Goal: Find contact information: Find contact information

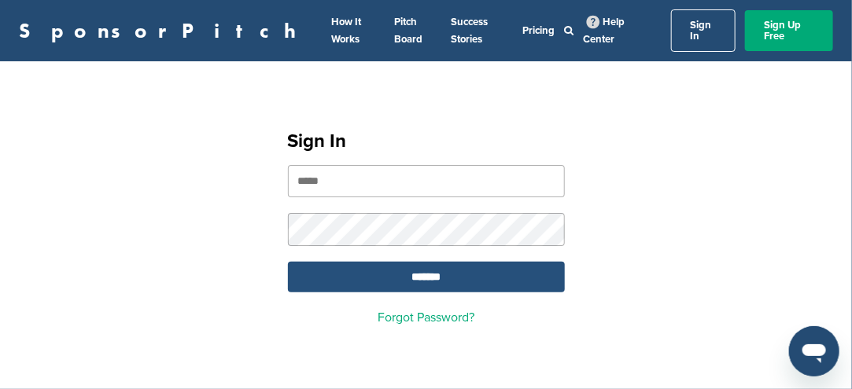
type input "**********"
click at [400, 268] on input "*******" at bounding box center [426, 277] width 277 height 31
click at [398, 265] on input "*******" at bounding box center [426, 277] width 277 height 31
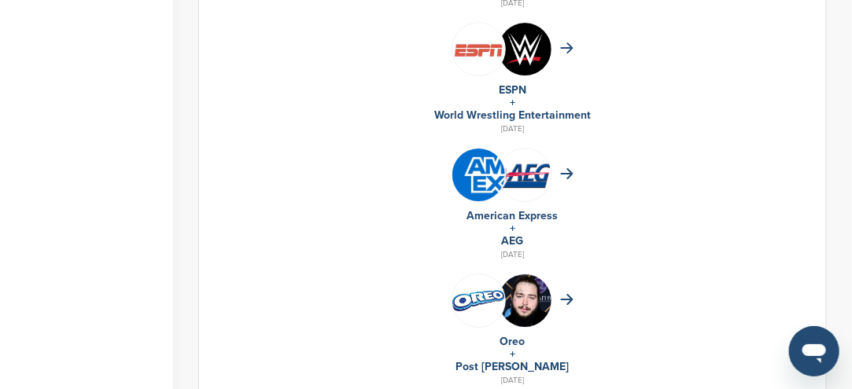
scroll to position [1651, 0]
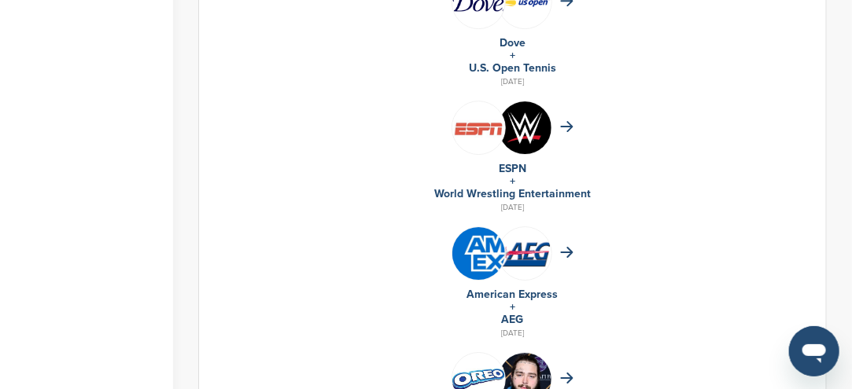
click at [484, 248] on img at bounding box center [478, 253] width 53 height 53
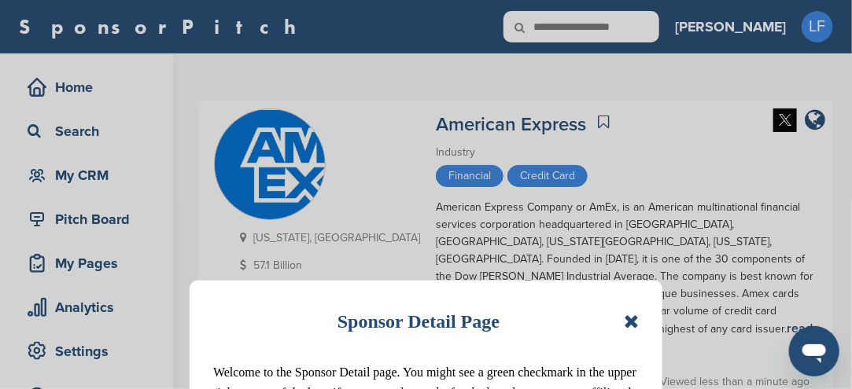
click at [630, 320] on icon at bounding box center [630, 321] width 15 height 19
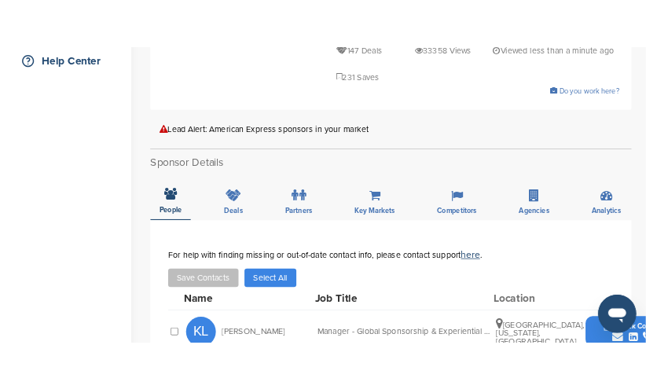
scroll to position [472, 0]
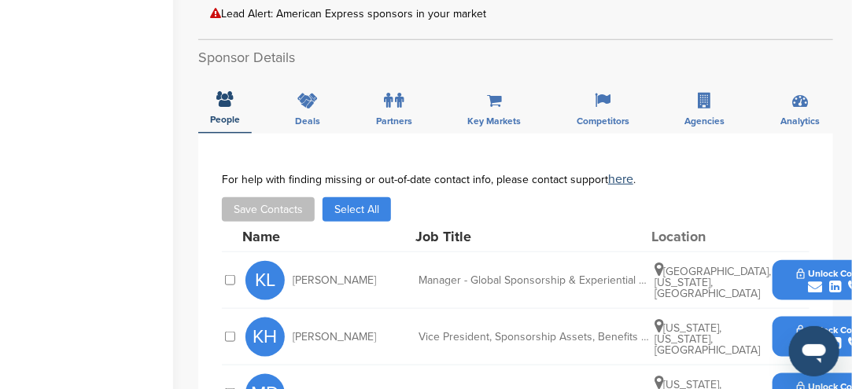
click at [809, 337] on icon "submit" at bounding box center [814, 344] width 14 height 14
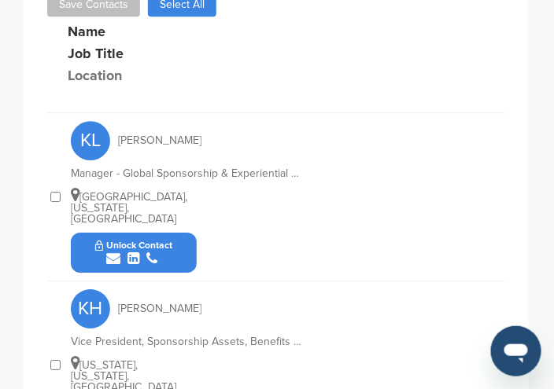
scroll to position [785, 0]
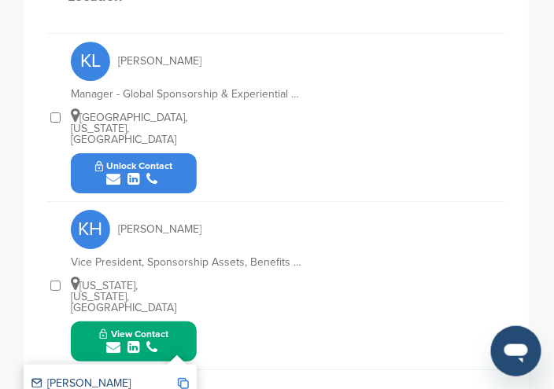
click at [116, 340] on icon "submit" at bounding box center [113, 347] width 14 height 14
drag, startPoint x: 175, startPoint y: 299, endPoint x: 118, endPoint y: 304, distance: 56.9
click at [118, 340] on icon "submit" at bounding box center [113, 347] width 14 height 14
click at [186, 378] on img at bounding box center [183, 383] width 11 height 11
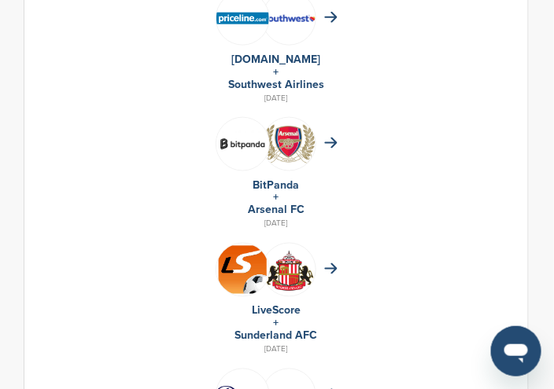
scroll to position [1258, 0]
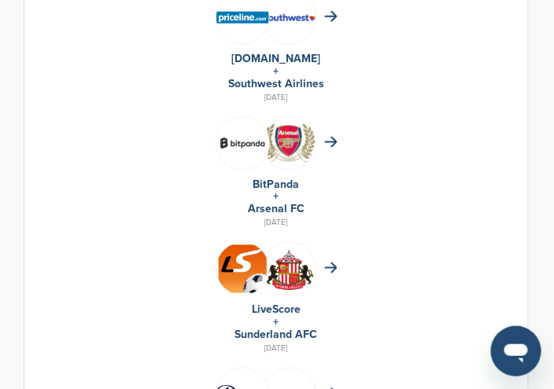
click at [252, 270] on img at bounding box center [242, 269] width 53 height 53
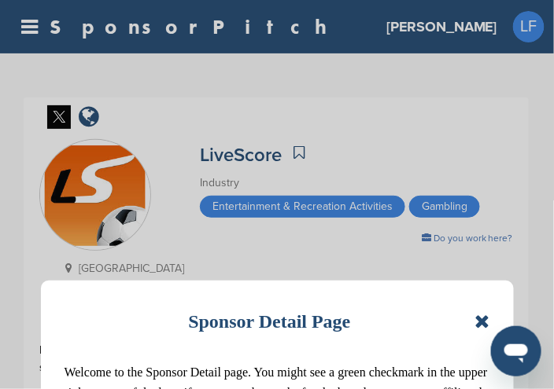
click at [476, 325] on div "Sponsor Detail Page" at bounding box center [276, 321] width 425 height 35
click at [481, 320] on icon at bounding box center [481, 321] width 15 height 19
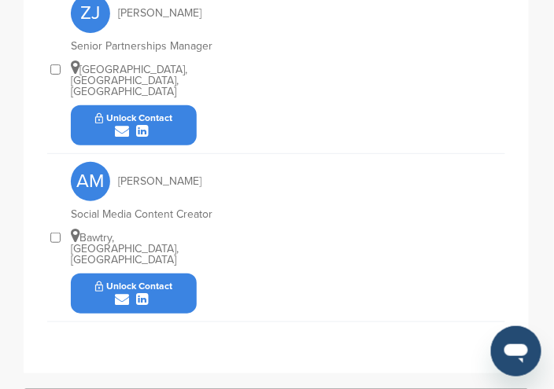
scroll to position [1022, 0]
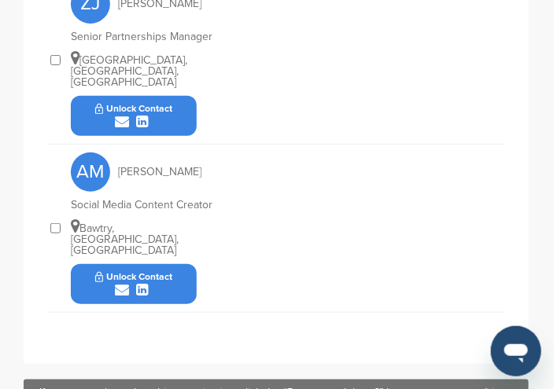
click at [134, 283] on div "submit" at bounding box center [134, 290] width 78 height 15
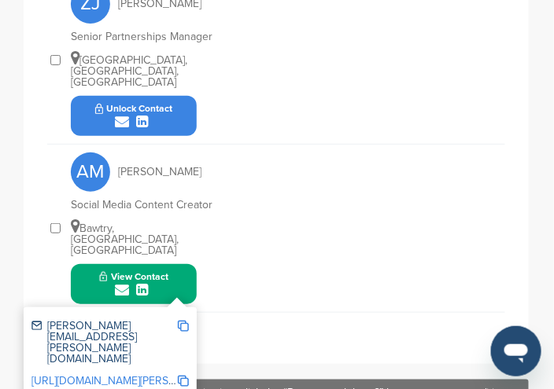
click at [186, 321] on img at bounding box center [183, 326] width 11 height 11
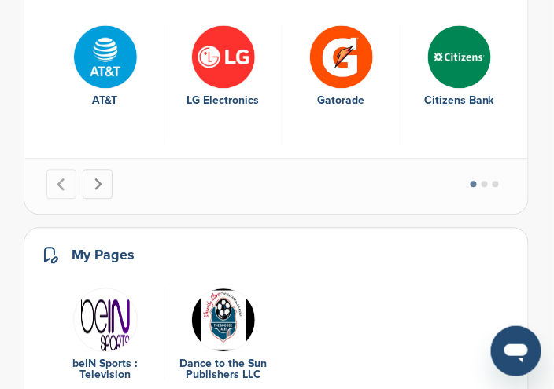
scroll to position [2466, 0]
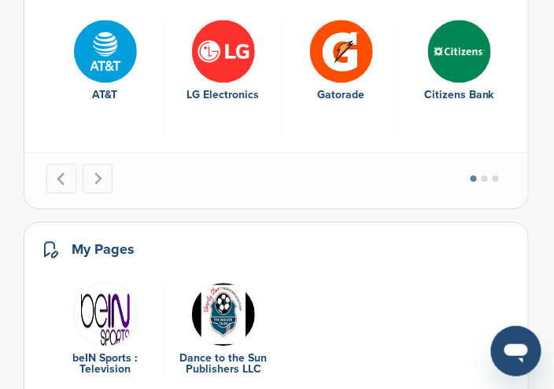
click at [108, 296] on img "1 of 2" at bounding box center [105, 314] width 64 height 64
click at [109, 290] on img "1 of 2" at bounding box center [105, 314] width 64 height 64
click at [109, 289] on img "1 of 2" at bounding box center [105, 314] width 64 height 64
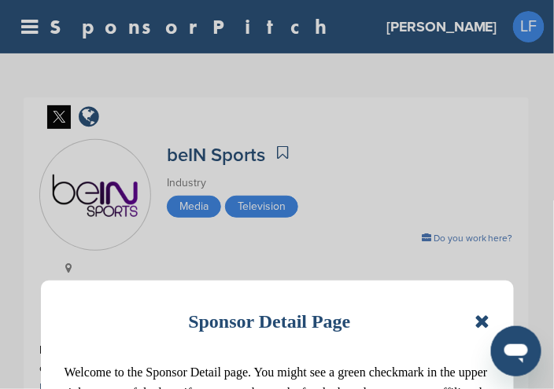
click at [481, 315] on icon at bounding box center [481, 321] width 15 height 19
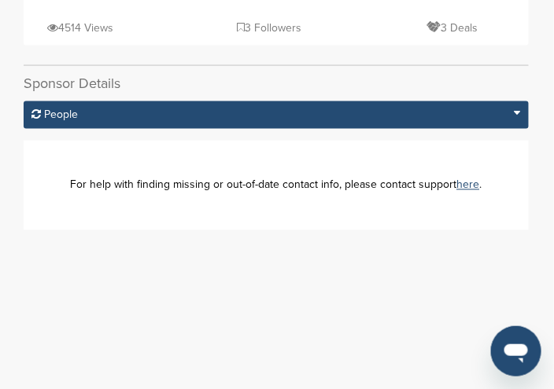
scroll to position [157, 0]
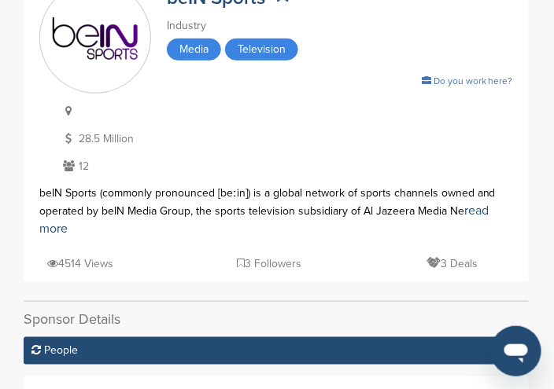
click at [72, 163] on icon at bounding box center [69, 165] width 20 height 11
click at [83, 166] on p "12" at bounding box center [105, 166] width 92 height 20
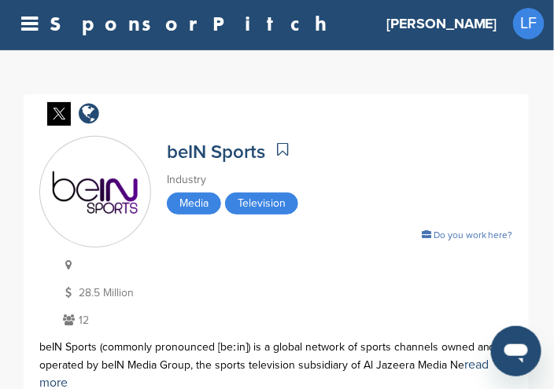
scroll to position [0, 0]
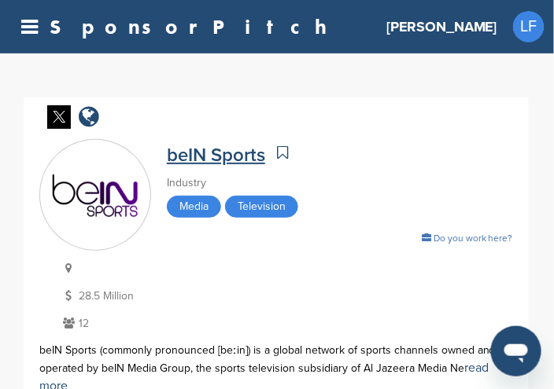
click at [234, 155] on link "beIN Sports" at bounding box center [216, 155] width 98 height 23
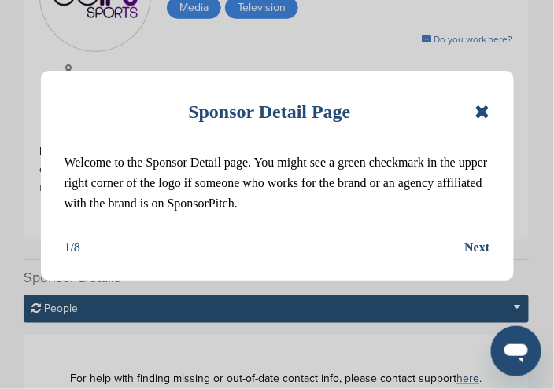
scroll to position [236, 0]
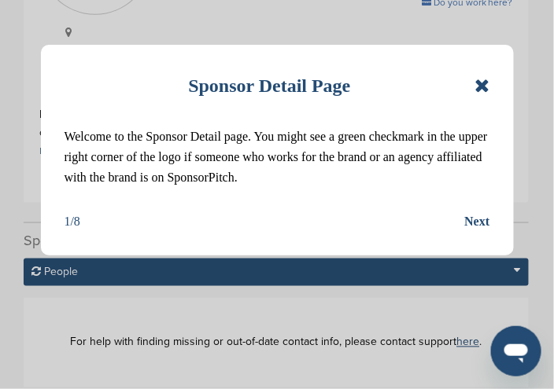
click at [484, 86] on icon at bounding box center [481, 85] width 15 height 19
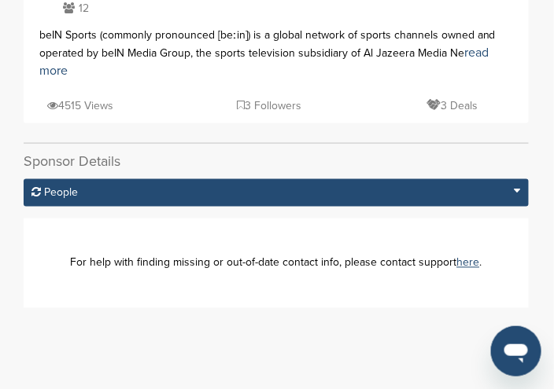
scroll to position [314, 0]
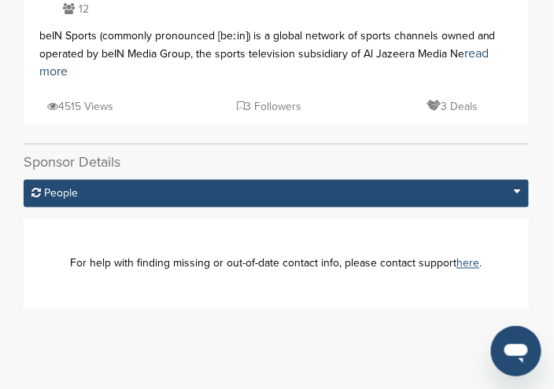
click at [50, 187] on div "People" at bounding box center [276, 194] width 505 height 28
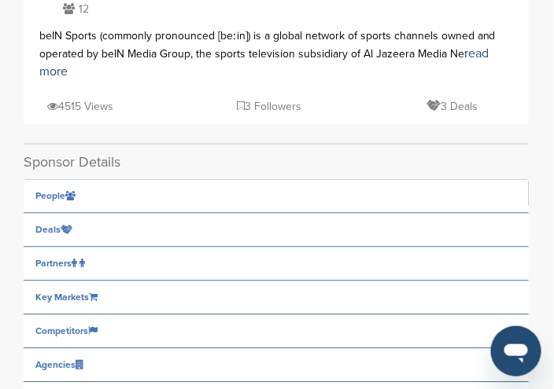
click at [54, 195] on span "People" at bounding box center [50, 196] width 30 height 9
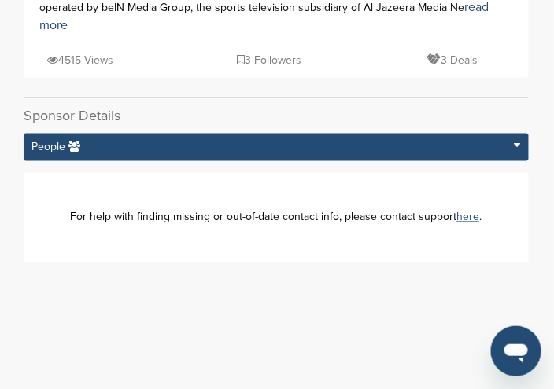
scroll to position [393, 0]
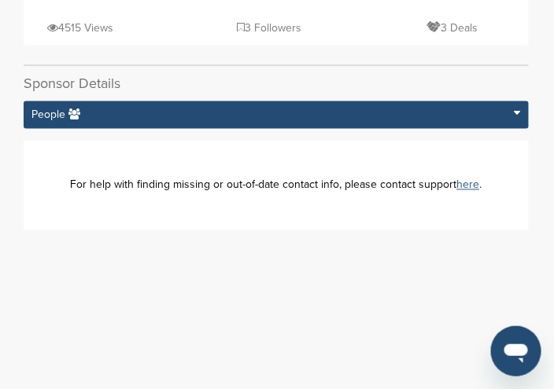
click at [468, 183] on link "here" at bounding box center [468, 184] width 23 height 13
click at [468, 186] on link "here" at bounding box center [468, 184] width 23 height 13
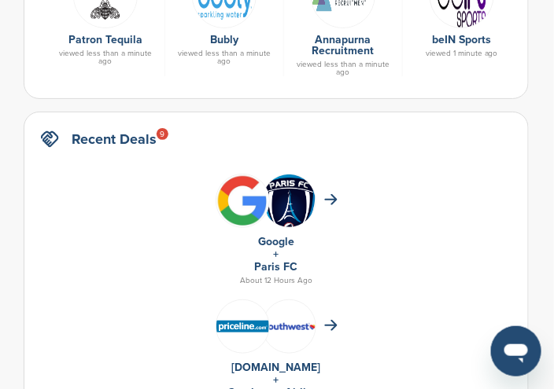
scroll to position [881, 0]
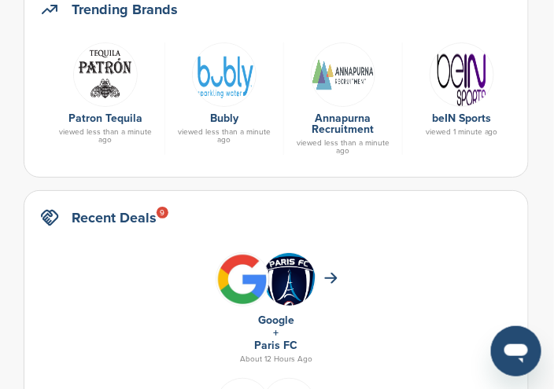
click at [457, 75] on img at bounding box center [461, 74] width 64 height 64
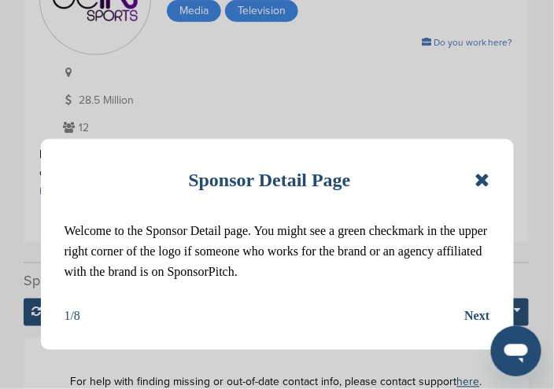
scroll to position [236, 0]
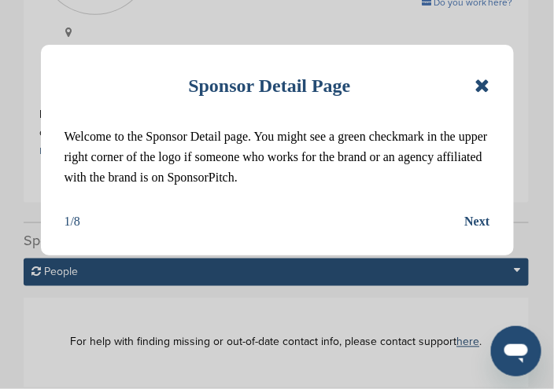
click at [479, 84] on icon at bounding box center [481, 85] width 15 height 19
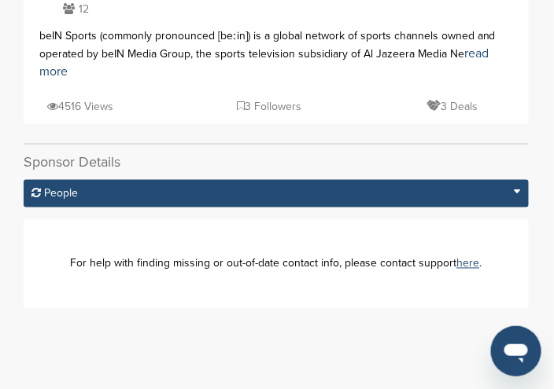
scroll to position [157, 0]
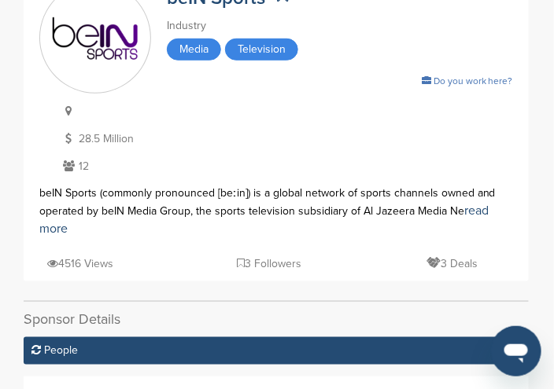
click at [72, 166] on icon at bounding box center [69, 165] width 20 height 11
click at [79, 162] on p "12" at bounding box center [105, 166] width 92 height 20
click at [79, 157] on p "12" at bounding box center [105, 166] width 92 height 20
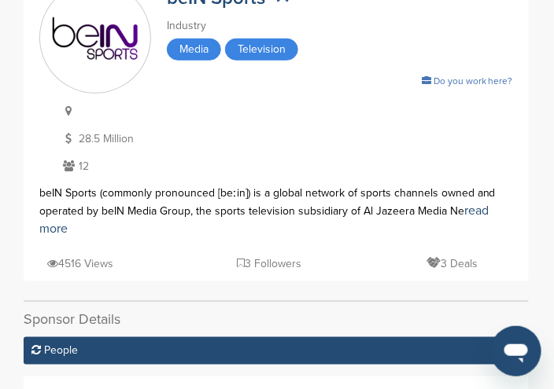
click at [79, 157] on p "12" at bounding box center [105, 166] width 92 height 20
click at [75, 156] on p "12" at bounding box center [105, 166] width 92 height 20
click at [83, 160] on p "12" at bounding box center [105, 166] width 92 height 20
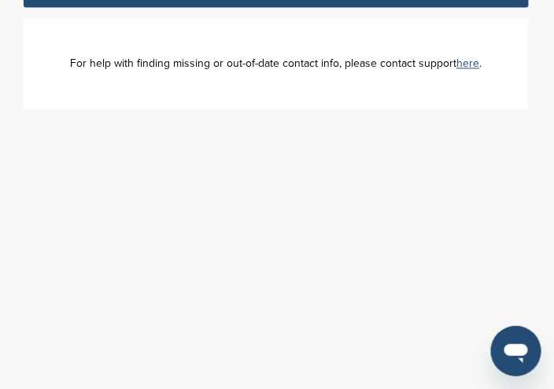
scroll to position [0, 0]
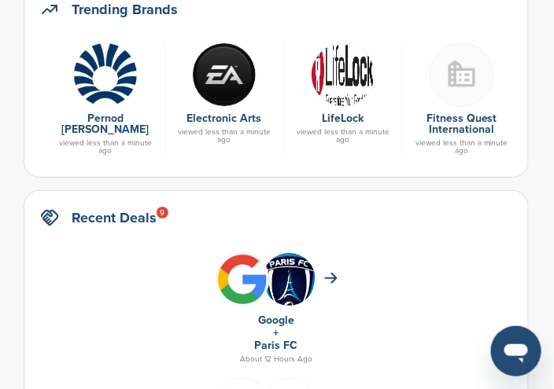
click at [344, 84] on img at bounding box center [343, 74] width 64 height 64
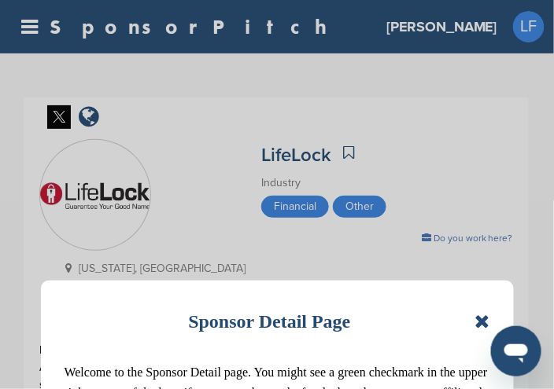
click at [484, 326] on icon at bounding box center [481, 321] width 15 height 19
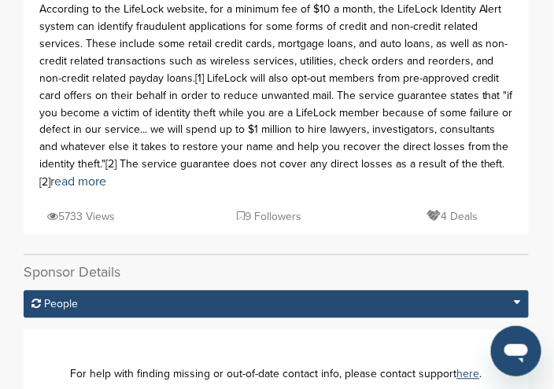
scroll to position [314, 0]
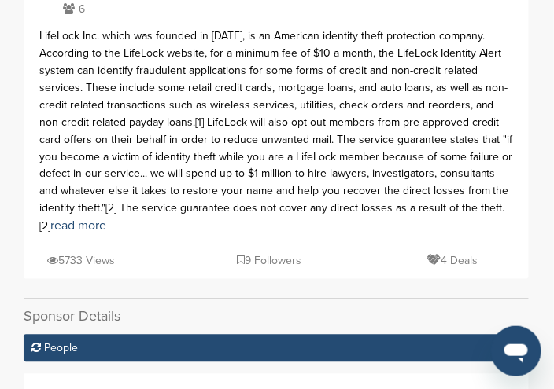
click at [67, 6] on icon at bounding box center [69, 8] width 20 height 11
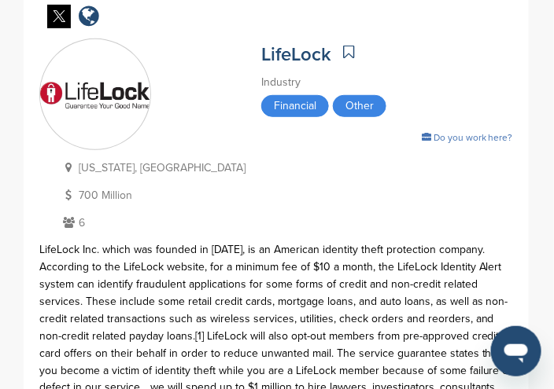
scroll to position [79, 0]
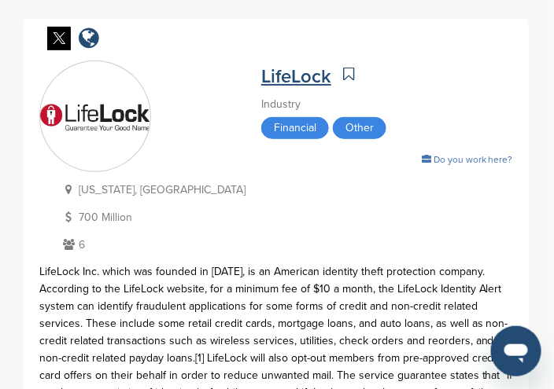
click at [261, 74] on link "LifeLock" at bounding box center [296, 76] width 70 height 23
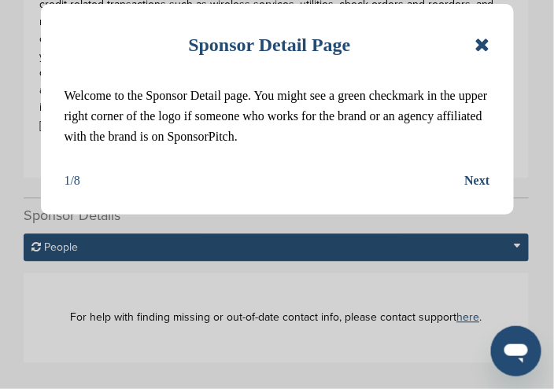
scroll to position [393, 0]
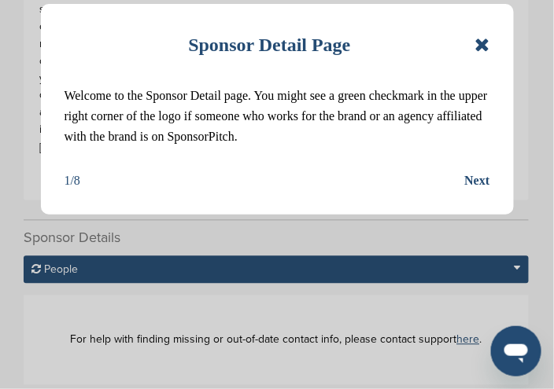
click at [484, 46] on icon at bounding box center [481, 44] width 15 height 19
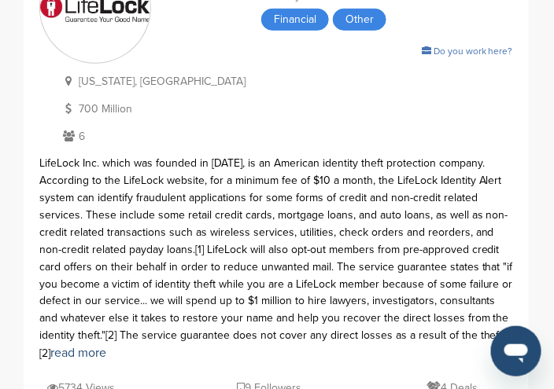
scroll to position [157, 0]
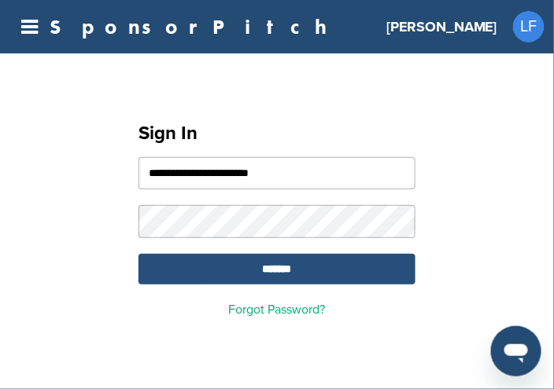
drag, startPoint x: 296, startPoint y: 265, endPoint x: 301, endPoint y: 273, distance: 9.2
click at [301, 273] on input "*******" at bounding box center [276, 269] width 277 height 31
click at [301, 268] on input "*******" at bounding box center [276, 269] width 277 height 31
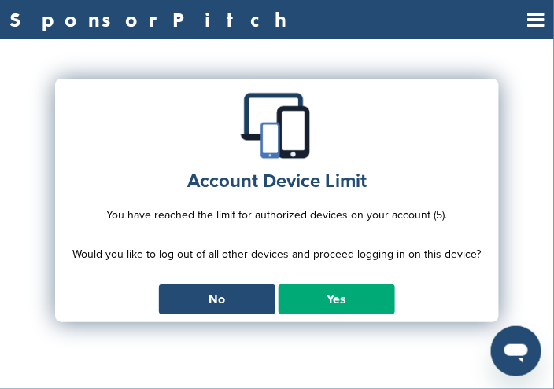
click at [323, 304] on link "Yes" at bounding box center [336, 300] width 116 height 30
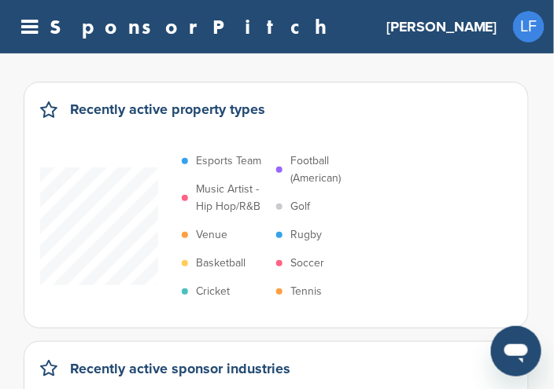
click at [272, 109] on div "Recently active property types" at bounding box center [276, 117] width 472 height 38
click at [269, 111] on div "Recently active property types" at bounding box center [276, 117] width 472 height 38
click at [463, 26] on h3 "[PERSON_NAME]" at bounding box center [441, 27] width 111 height 22
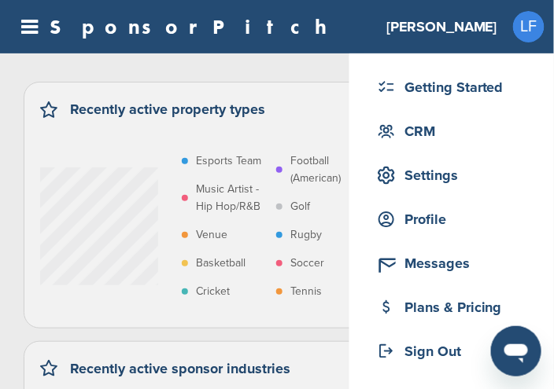
click at [362, 37] on div "SponsorPitch Home Search My CRM Pitch Board My Pages Analytics Settings Help Ce…" at bounding box center [277, 26] width 554 height 53
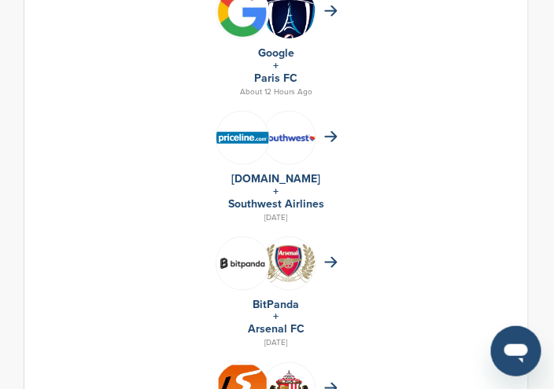
scroll to position [1179, 0]
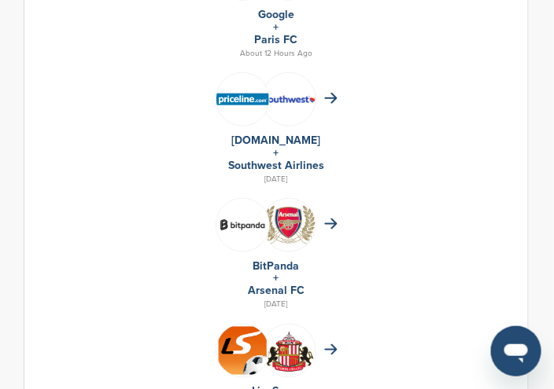
click at [277, 163] on link "Southwest Airlines" at bounding box center [276, 165] width 96 height 13
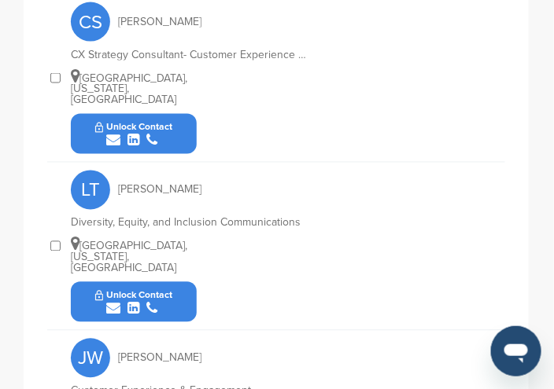
scroll to position [1337, 0]
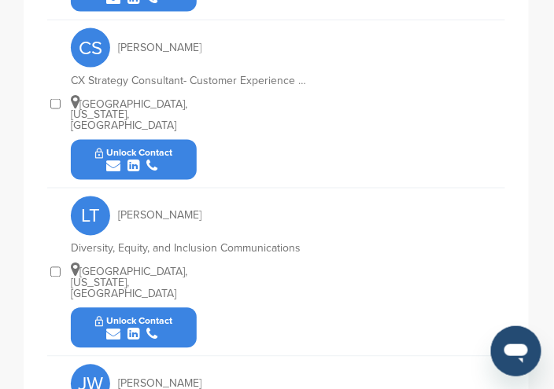
click at [117, 328] on icon "submit" at bounding box center [113, 335] width 14 height 14
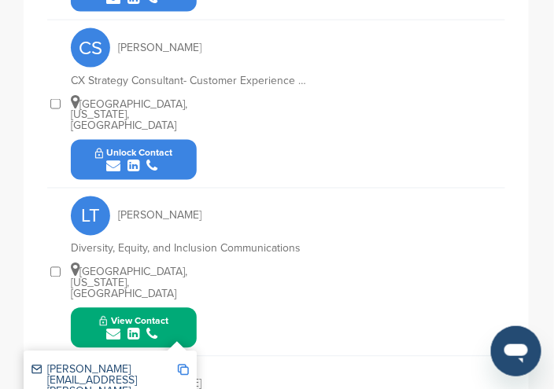
click at [184, 365] on img at bounding box center [183, 370] width 11 height 11
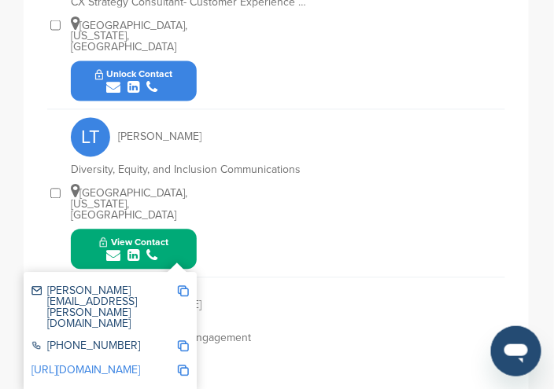
click at [182, 286] on img at bounding box center [183, 291] width 11 height 11
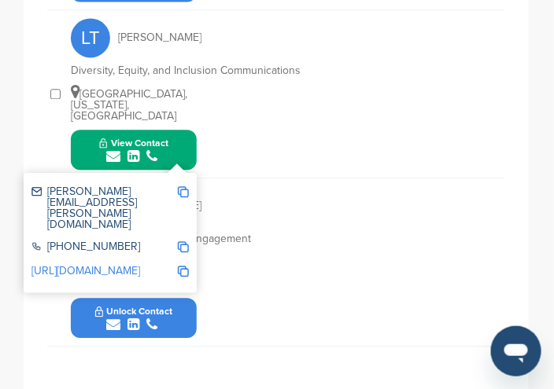
scroll to position [1494, 0]
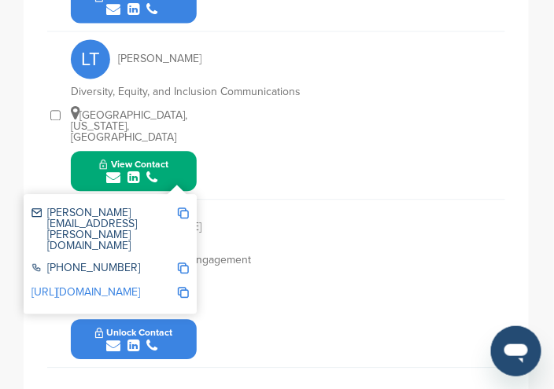
click at [105, 285] on link "[URL][DOMAIN_NAME]" at bounding box center [85, 291] width 109 height 13
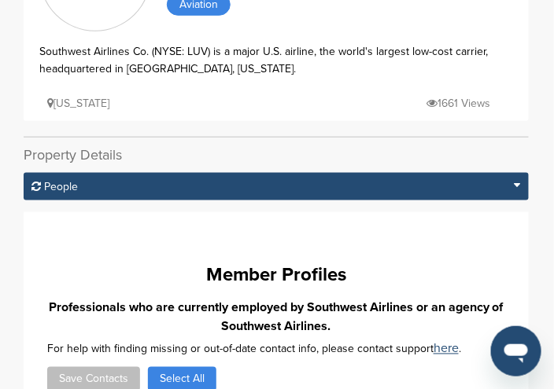
scroll to position [0, 0]
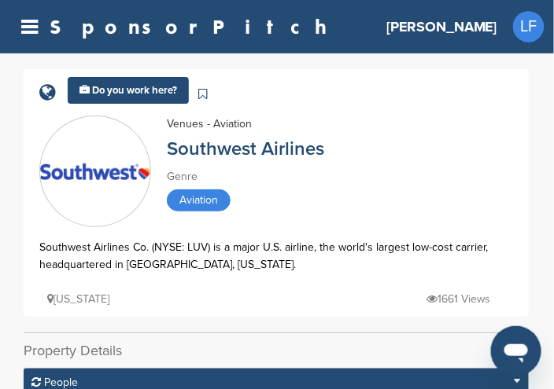
click at [479, 26] on h3 "Lewis" at bounding box center [441, 27] width 111 height 22
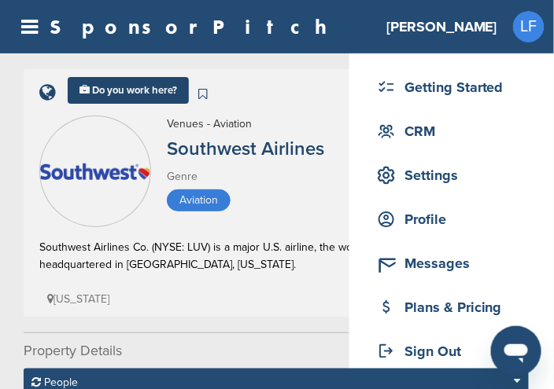
click at [344, 37] on div "SponsorPitch Home Search My CRM Pitch Board My Pages Analytics Settings Help Ce…" at bounding box center [277, 26] width 554 height 53
click at [292, 43] on div "SponsorPitch Home Search My CRM Pitch Board My Pages Analytics Settings Help Ce…" at bounding box center [277, 26] width 554 height 53
click at [363, 68] on div "Getting Started CRM Settings Profile Messages Plans & Pricing Sign Out" at bounding box center [451, 223] width 204 height 340
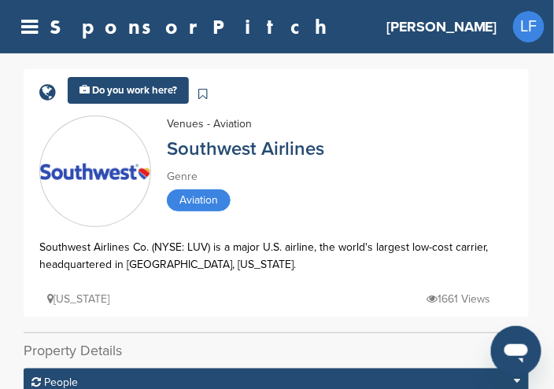
click at [343, 148] on div "Southwest Airlines" at bounding box center [340, 151] width 346 height 20
click at [335, 148] on div "Southwest Airlines" at bounding box center [340, 151] width 346 height 20
click at [331, 151] on div "Southwest Airlines" at bounding box center [340, 151] width 346 height 20
click at [326, 151] on div "Southwest Airlines" at bounding box center [340, 151] width 346 height 20
click at [326, 152] on div "Southwest Airlines" at bounding box center [340, 151] width 346 height 20
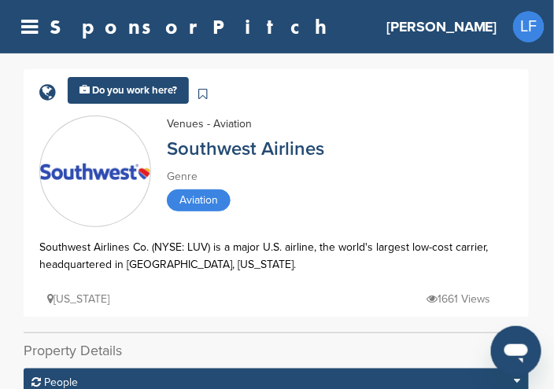
click at [327, 152] on div "Southwest Airlines" at bounding box center [340, 151] width 346 height 20
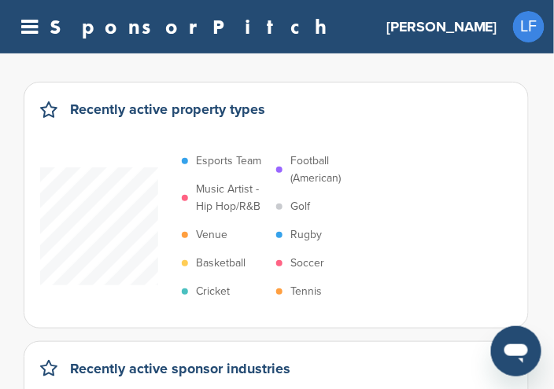
click at [280, 113] on div "Recently active property types" at bounding box center [276, 117] width 472 height 38
click at [300, 264] on p "Soccer" at bounding box center [307, 263] width 34 height 17
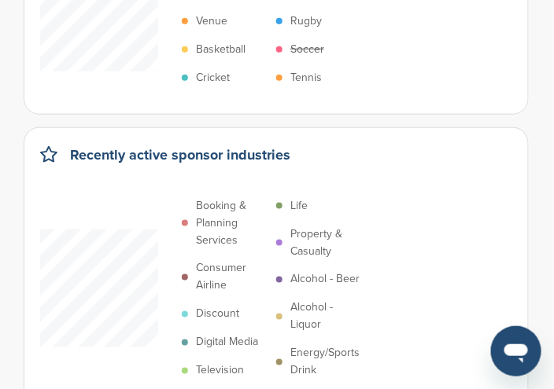
scroll to position [236, 0]
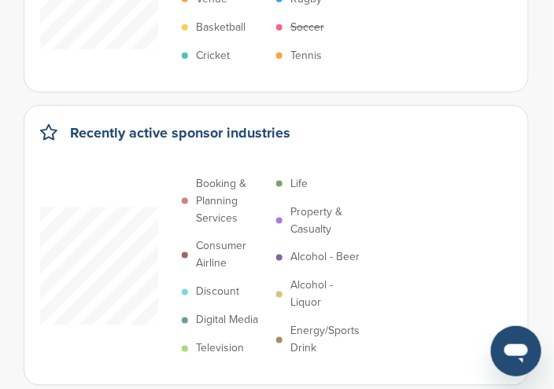
click at [221, 321] on p "Digital Media" at bounding box center [227, 320] width 62 height 17
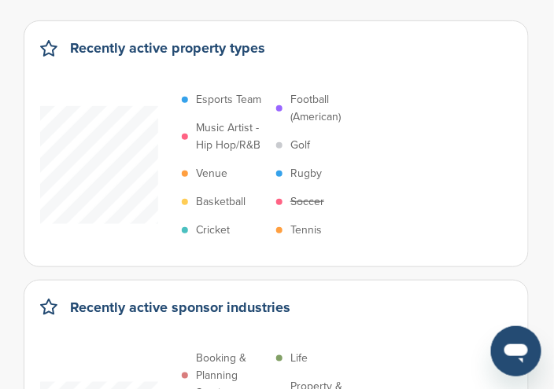
scroll to position [0, 0]
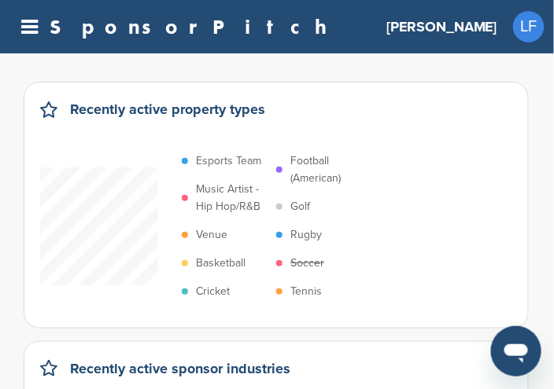
click at [533, 25] on span "LF" at bounding box center [528, 26] width 31 height 31
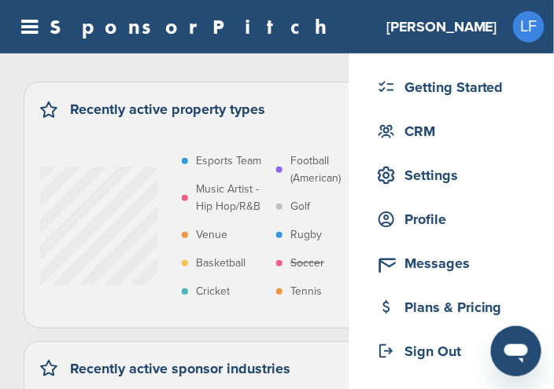
click at [486, 24] on h3 "[PERSON_NAME]" at bounding box center [441, 27] width 111 height 22
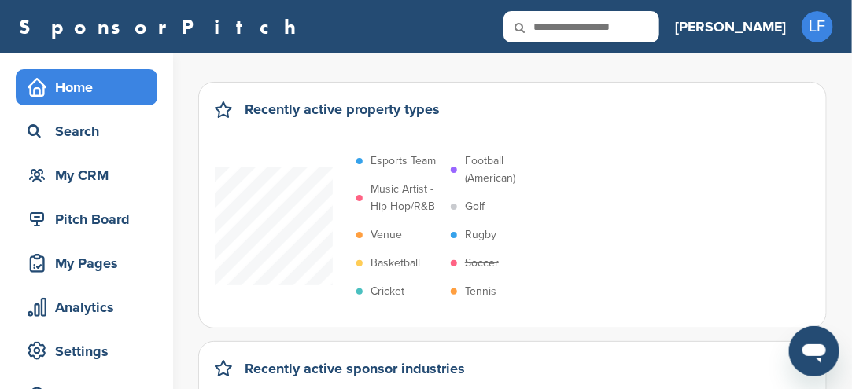
click at [553, 31] on input "text" at bounding box center [581, 26] width 156 height 31
type input "******"
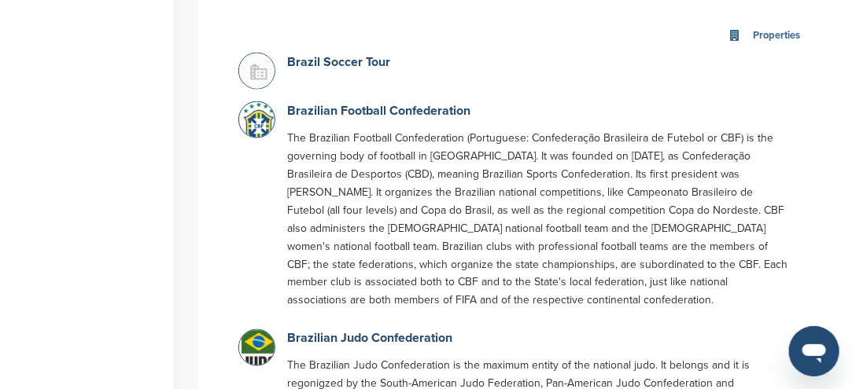
scroll to position [708, 0]
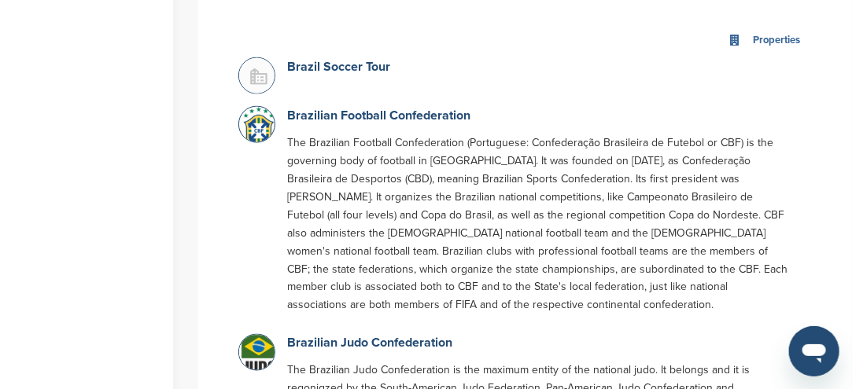
click at [262, 117] on img at bounding box center [258, 132] width 39 height 51
click at [262, 109] on img at bounding box center [258, 132] width 39 height 51
click at [331, 108] on link "Brazilian Football Confederation" at bounding box center [378, 116] width 183 height 16
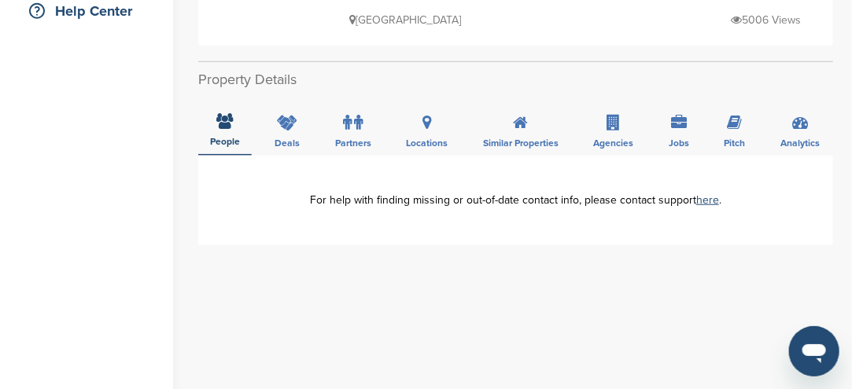
scroll to position [314, 0]
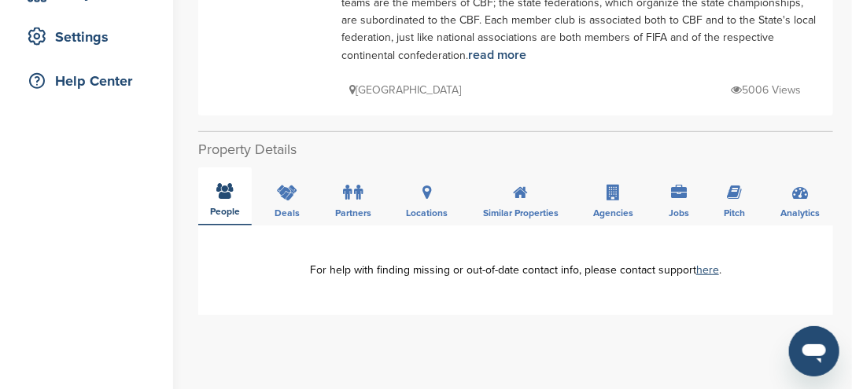
click at [232, 183] on icon at bounding box center [225, 191] width 17 height 16
click at [234, 171] on div "People" at bounding box center [224, 196] width 53 height 58
click at [220, 183] on icon at bounding box center [225, 191] width 17 height 16
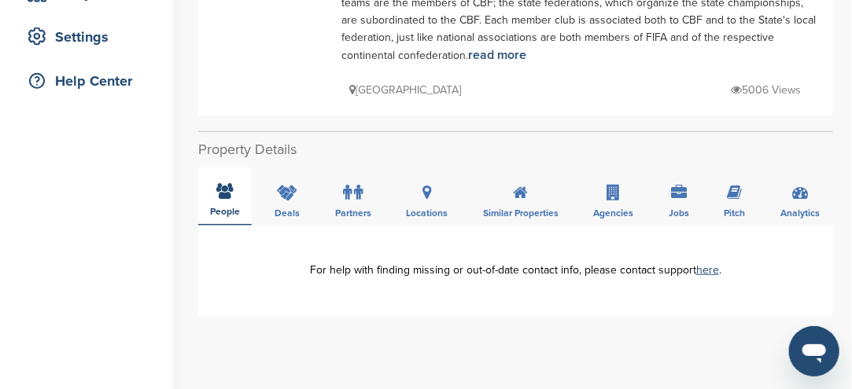
click at [220, 183] on icon at bounding box center [225, 191] width 17 height 16
click at [348, 183] on label at bounding box center [354, 192] width 20 height 31
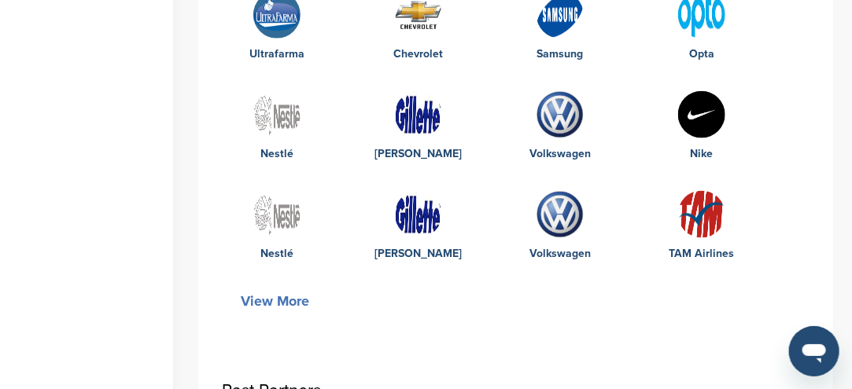
scroll to position [629, 0]
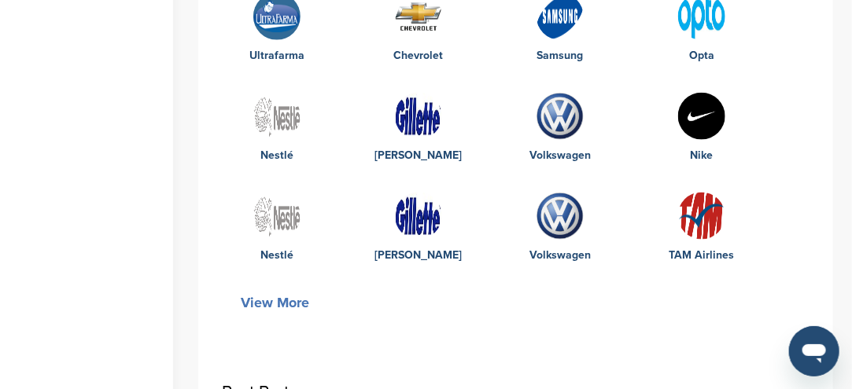
click at [708, 104] on img at bounding box center [701, 116] width 47 height 47
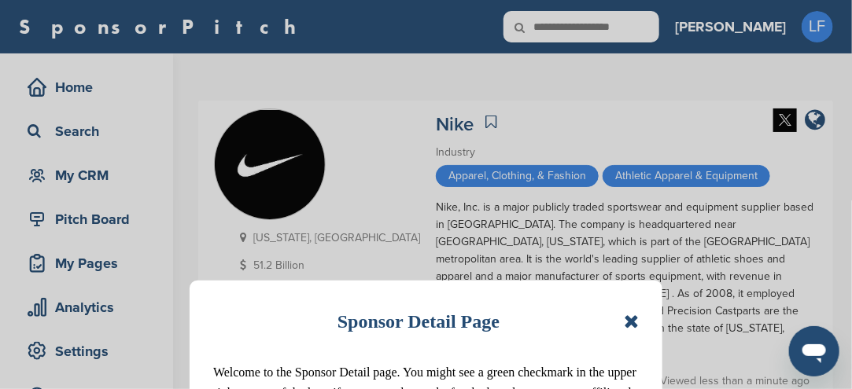
click at [624, 314] on icon at bounding box center [630, 321] width 15 height 19
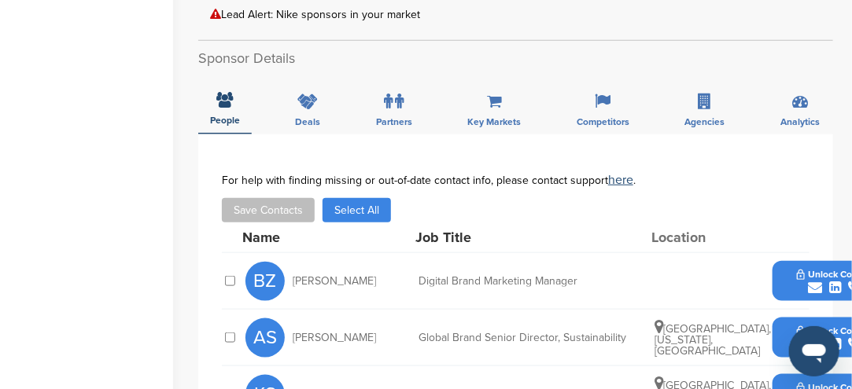
scroll to position [472, 0]
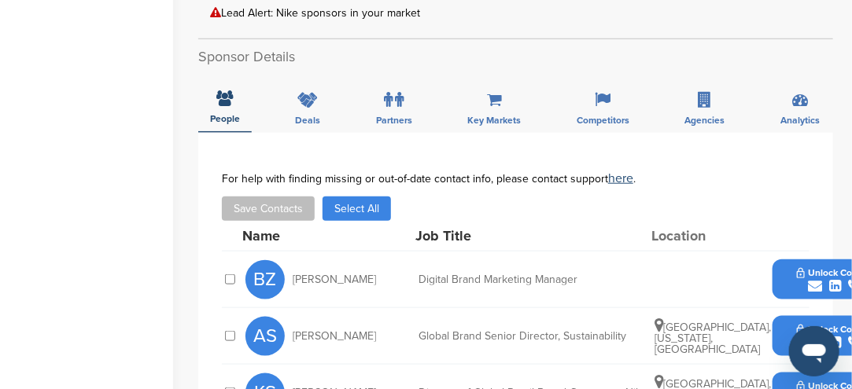
click at [312, 331] on span "Adam Spangler" at bounding box center [333, 336] width 83 height 11
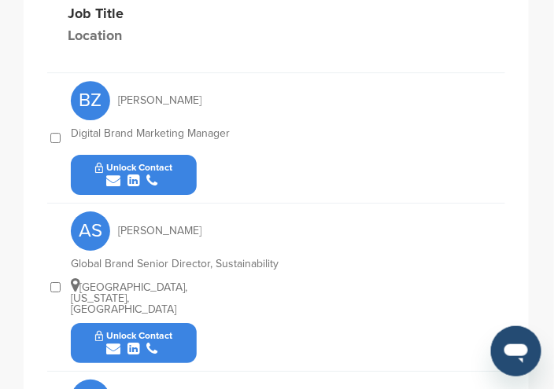
scroll to position [778, 0]
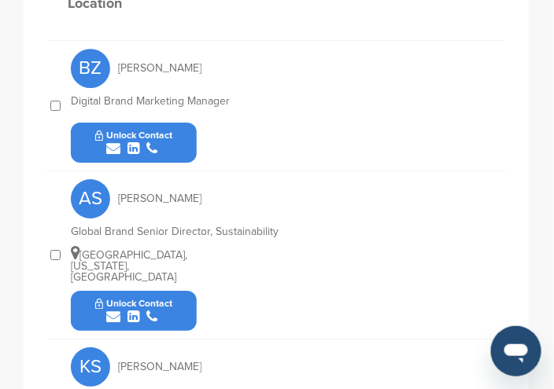
click at [120, 310] on div "submit" at bounding box center [134, 317] width 78 height 15
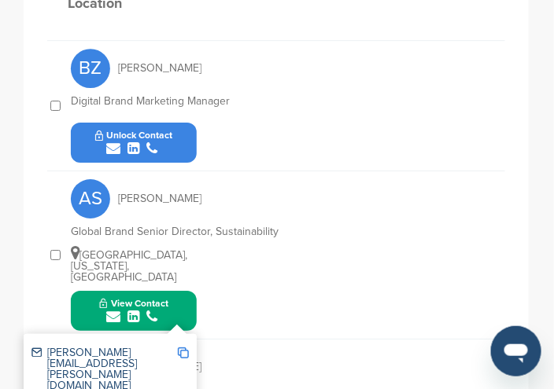
click at [184, 348] on img at bounding box center [183, 353] width 11 height 11
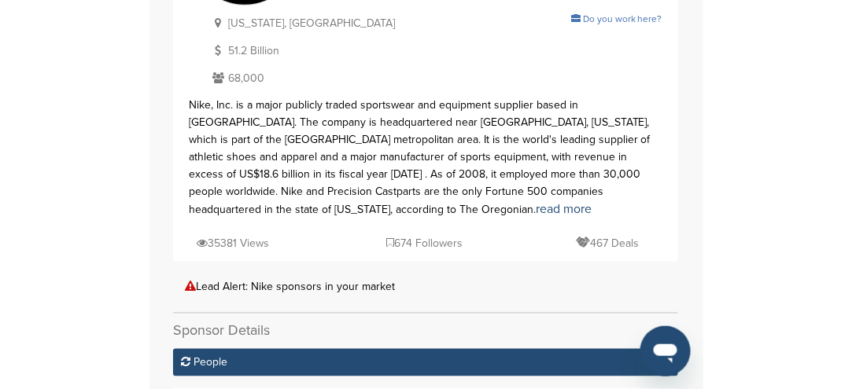
scroll to position [0, 0]
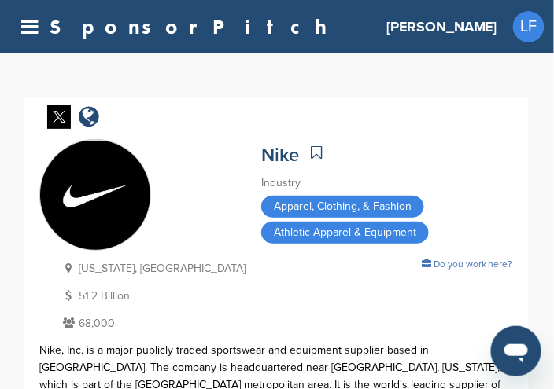
click at [523, 31] on span "LF" at bounding box center [528, 26] width 31 height 31
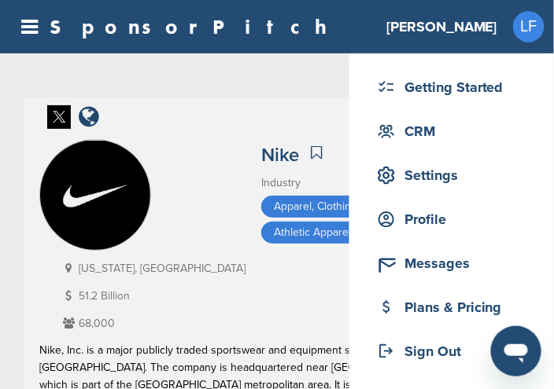
click at [475, 28] on h3 "[PERSON_NAME]" at bounding box center [441, 27] width 111 height 22
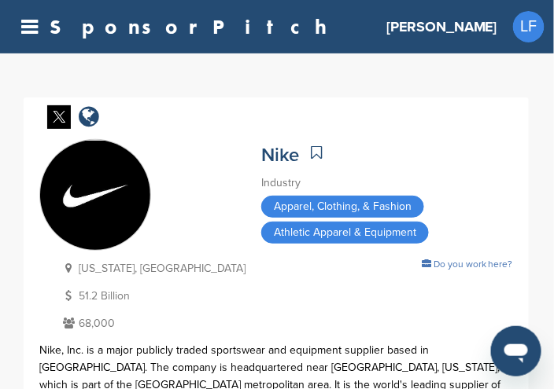
click at [475, 28] on h3 "[PERSON_NAME]" at bounding box center [441, 27] width 111 height 22
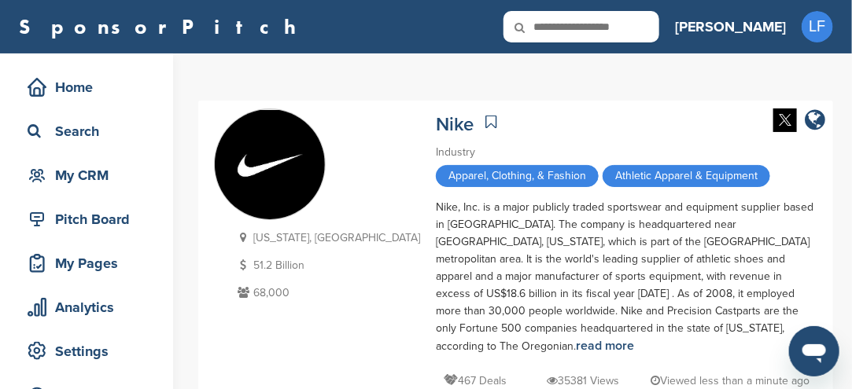
click at [657, 31] on input "text" at bounding box center [581, 26] width 156 height 31
type input "******"
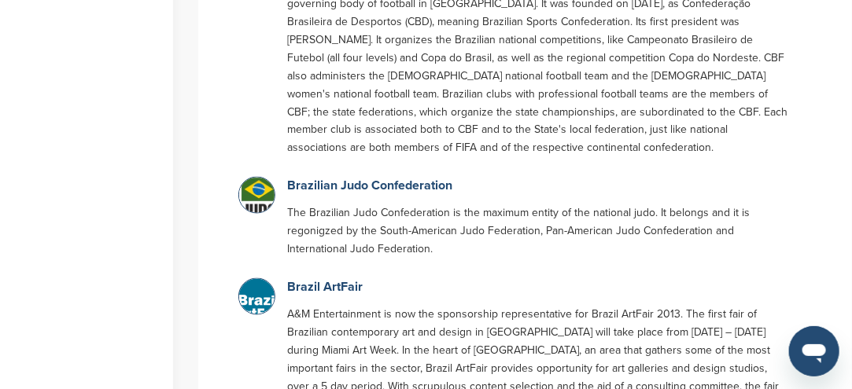
scroll to position [943, 0]
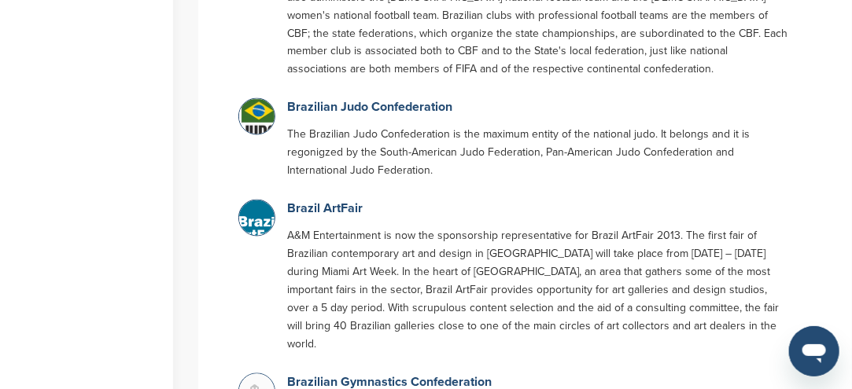
click at [258, 200] on img at bounding box center [258, 222] width 39 height 44
click at [325, 201] on link "Brazil ArtFair" at bounding box center [324, 209] width 75 height 16
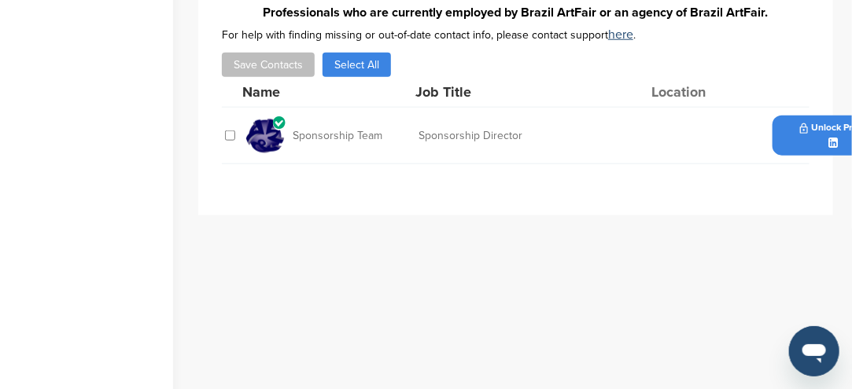
scroll to position [550, 0]
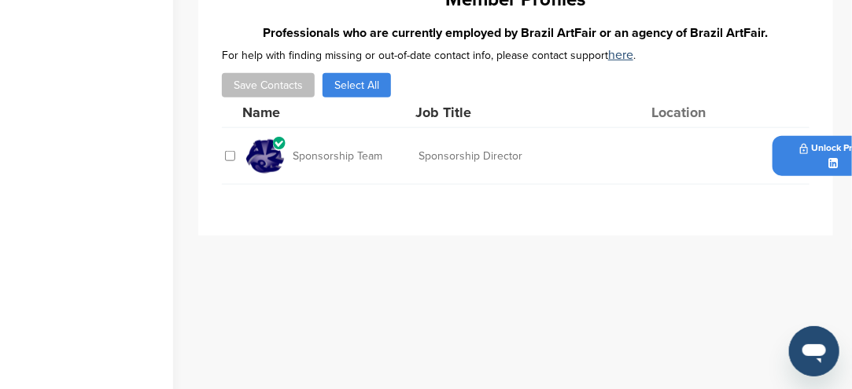
click at [262, 151] on img at bounding box center [264, 156] width 39 height 39
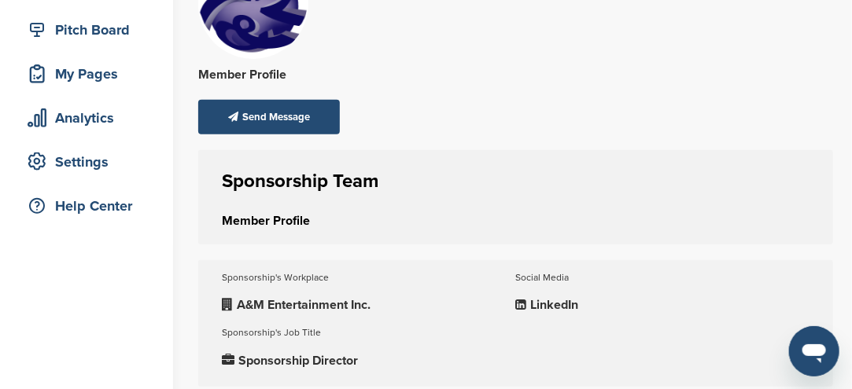
scroll to position [157, 0]
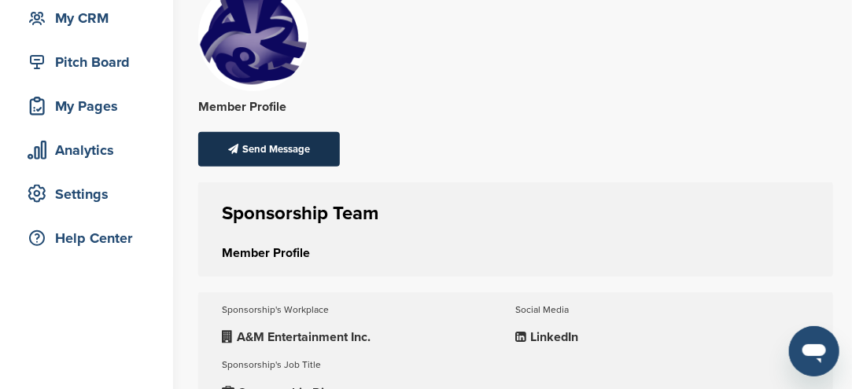
click at [255, 152] on div "Send Message" at bounding box center [269, 149] width 142 height 35
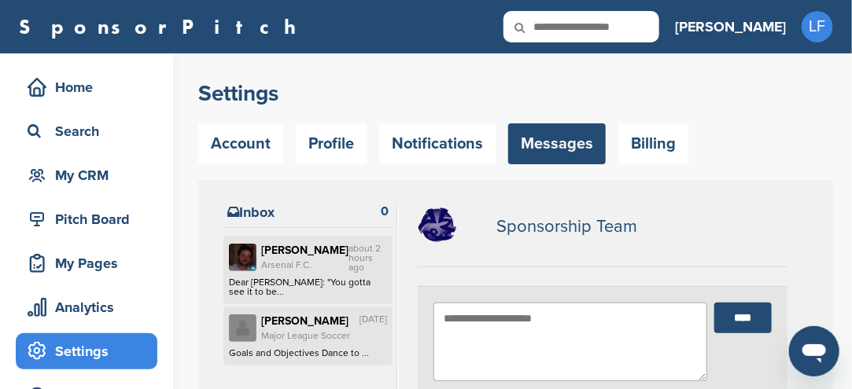
paste textarea "**********"
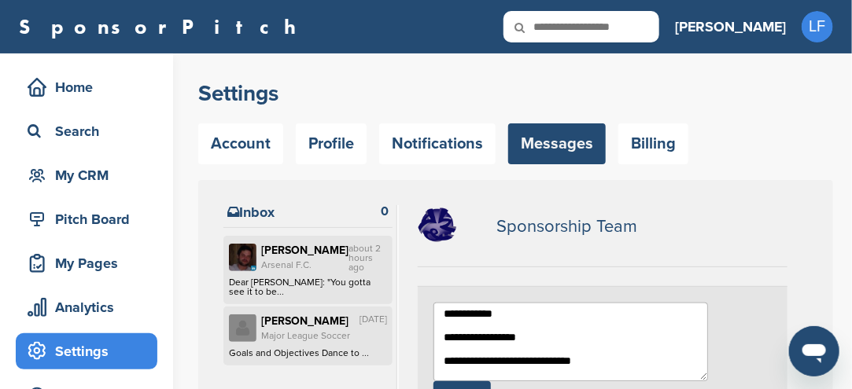
click at [506, 337] on textarea at bounding box center [570, 342] width 274 height 79
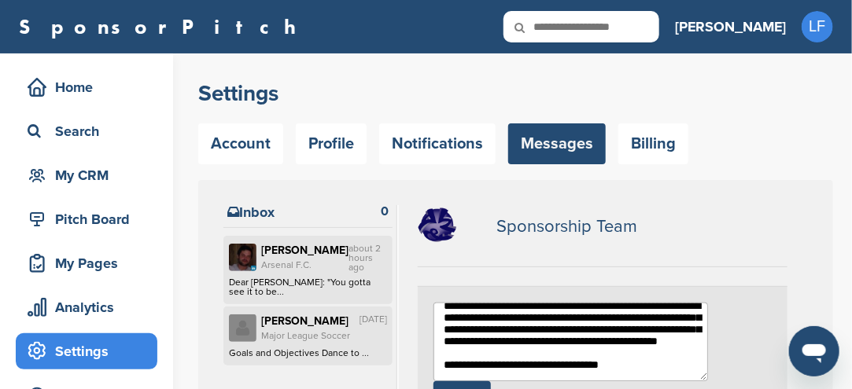
scroll to position [252, 0]
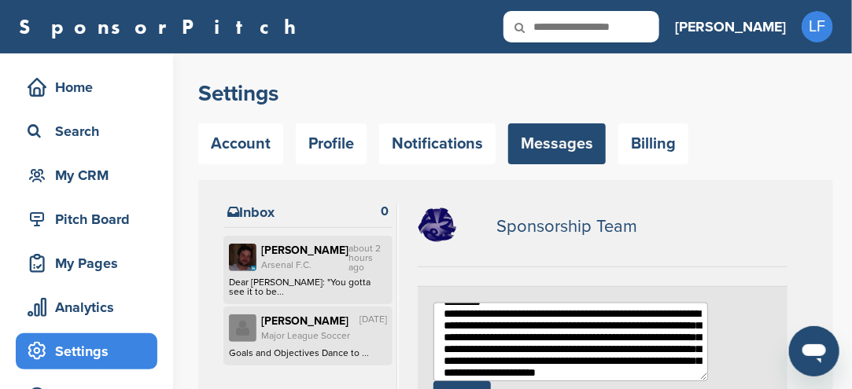
drag, startPoint x: 470, startPoint y: 322, endPoint x: 466, endPoint y: 356, distance: 34.8
type textarea "**********"
drag, startPoint x: 466, startPoint y: 356, endPoint x: 405, endPoint y: 300, distance: 83.5
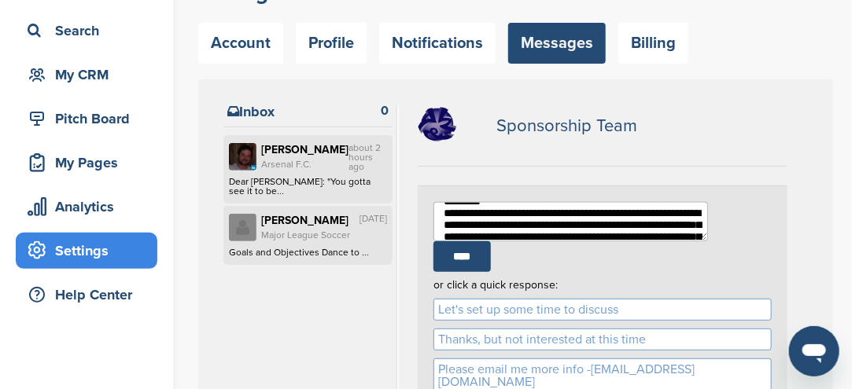
scroll to position [79, 0]
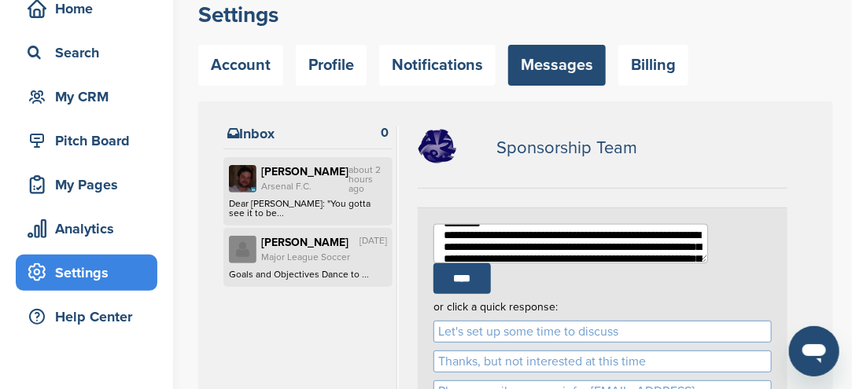
click at [491, 263] on input "****" at bounding box center [461, 278] width 57 height 31
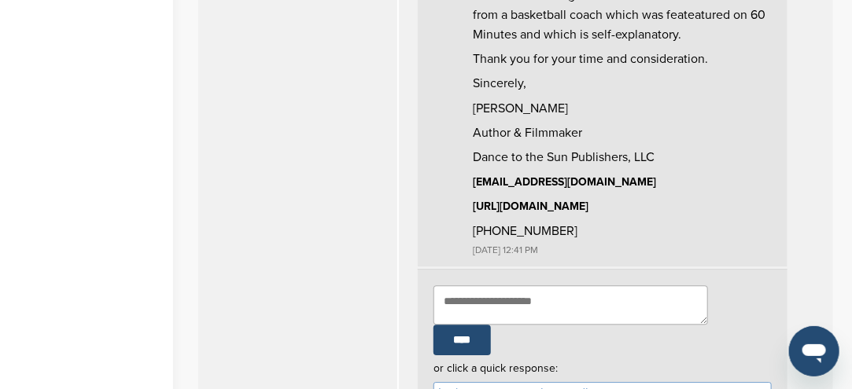
scroll to position [1337, 0]
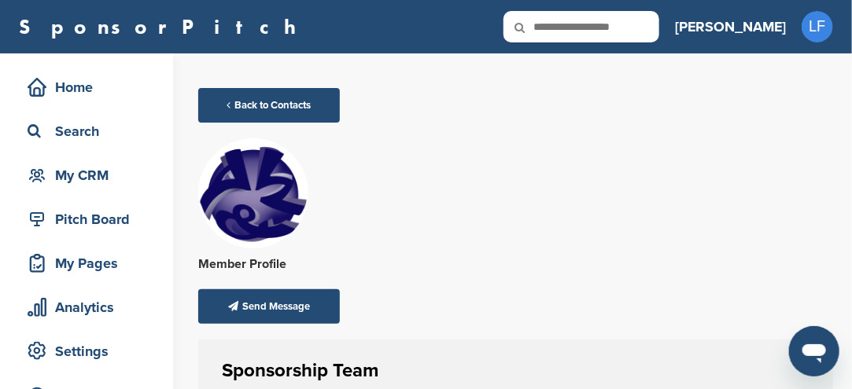
click at [658, 26] on input "text" at bounding box center [581, 26] width 156 height 31
type input "******"
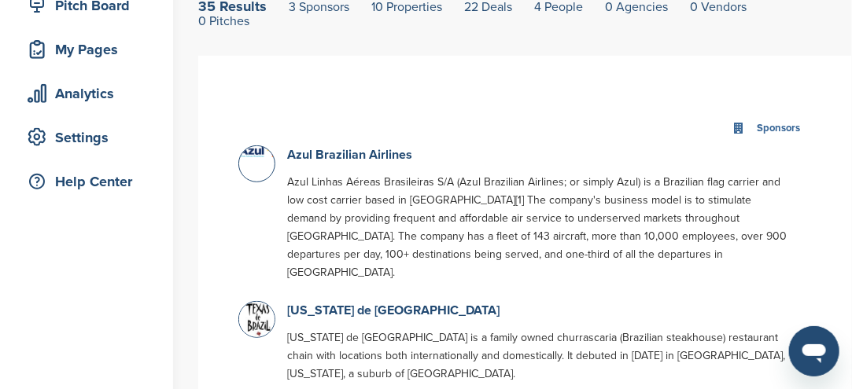
scroll to position [236, 0]
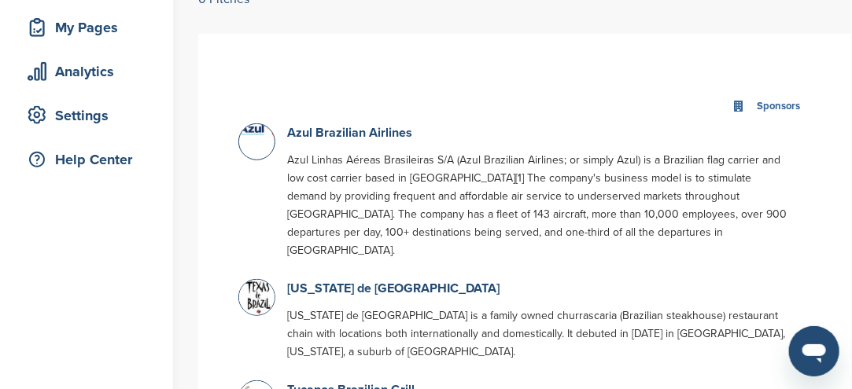
click at [253, 145] on div at bounding box center [256, 141] width 37 height 37
click at [335, 129] on link "Azul Brazilian Airlines" at bounding box center [349, 133] width 125 height 16
click at [332, 134] on link "Azul Brazilian Airlines" at bounding box center [349, 133] width 125 height 16
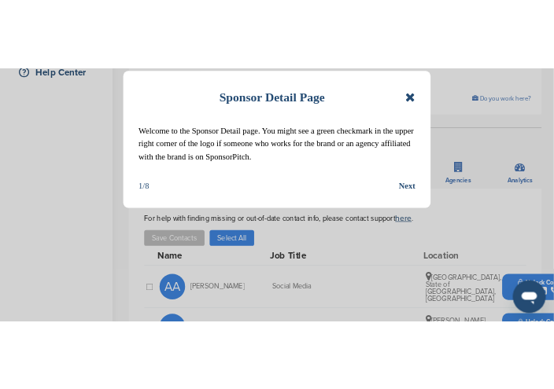
scroll to position [393, 0]
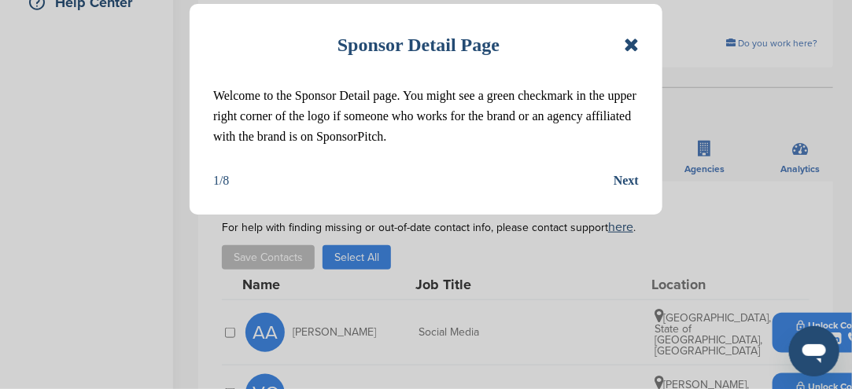
click at [632, 45] on icon at bounding box center [630, 44] width 15 height 19
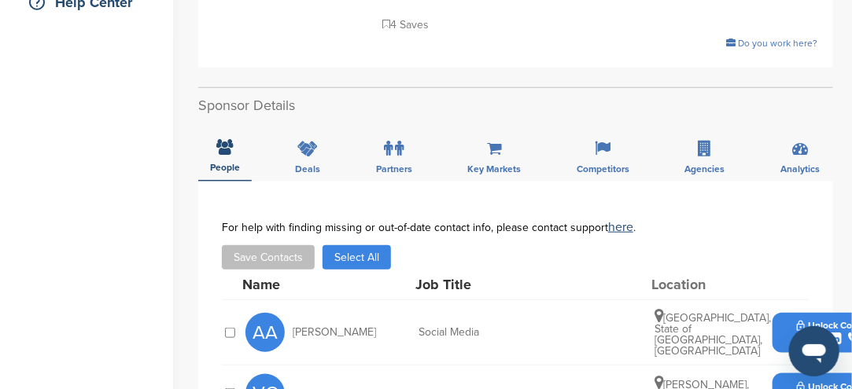
click at [815, 332] on icon "submit" at bounding box center [814, 339] width 14 height 14
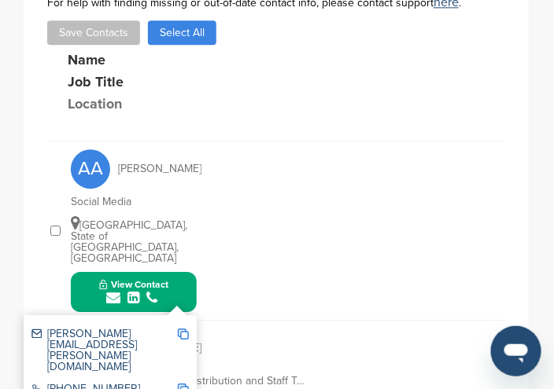
scroll to position [629, 0]
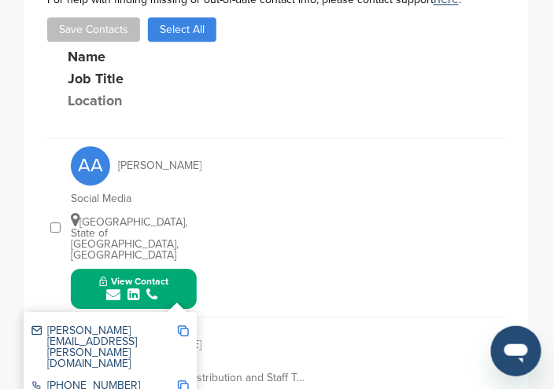
click at [184, 326] on img at bounding box center [183, 331] width 11 height 11
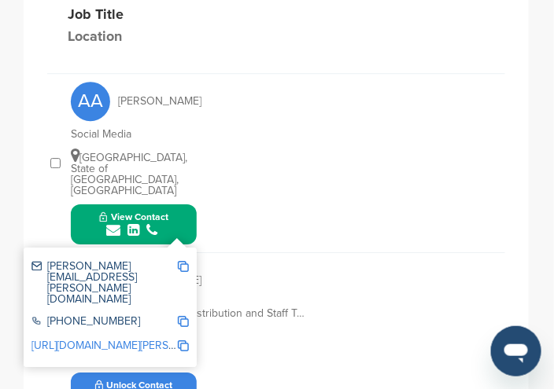
scroll to position [786, 0]
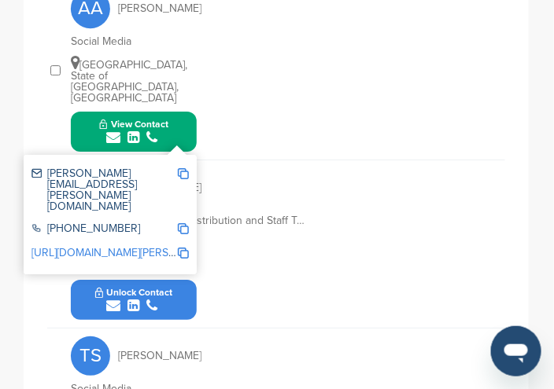
click at [319, 197] on div "VC Vanessa Ceccato Alliances, Partnerships, Distribution and Staff Travel Manag…" at bounding box center [288, 243] width 434 height 167
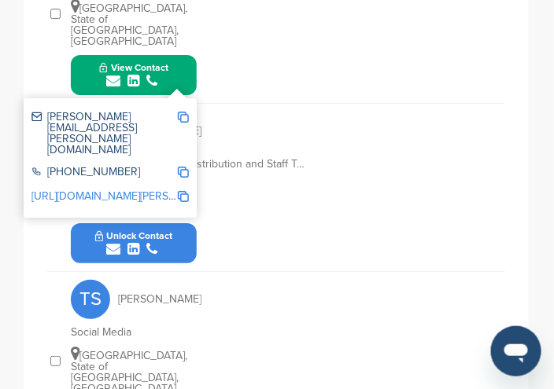
scroll to position [865, 0]
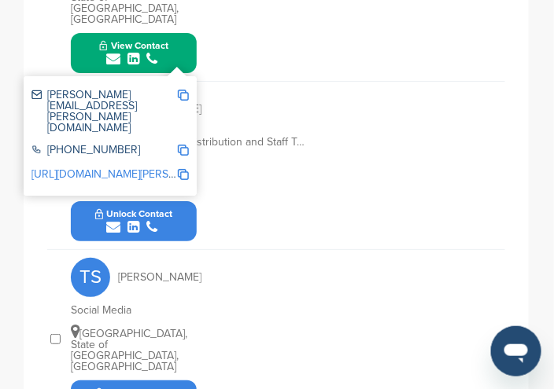
click at [114, 220] on icon "submit" at bounding box center [113, 227] width 14 height 14
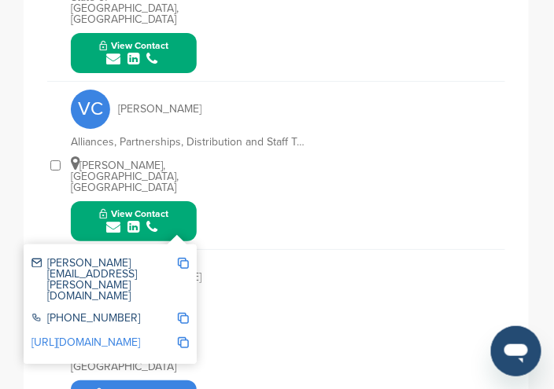
click at [184, 258] on img at bounding box center [183, 263] width 11 height 11
click at [258, 175] on div "VC Vanessa Ceccato Alliances, Partnerships, Distribution and Staff Travel Manag…" at bounding box center [288, 165] width 434 height 167
click at [215, 258] on div "TS Thandara Sueli" at bounding box center [157, 277] width 173 height 39
click at [192, 245] on div "vanessa.ceccato@voeazul.com.br +55 11 4003-3255 http://www.linkedin.com/in/vane…" at bounding box center [110, 305] width 173 height 120
drag, startPoint x: 205, startPoint y: 234, endPoint x: 196, endPoint y: 234, distance: 9.5
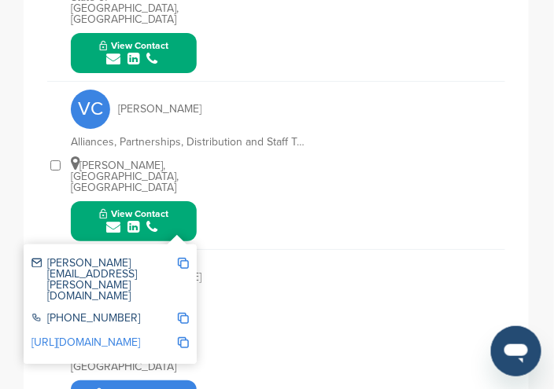
click at [204, 258] on div "TS Thandara Sueli" at bounding box center [157, 277] width 173 height 39
click at [35, 160] on div "**********" at bounding box center [276, 99] width 505 height 763
click at [36, 163] on div "**********" at bounding box center [276, 99] width 505 height 763
click at [77, 201] on div "View Contact vanessa.ceccato@voeazul.com.br +55 11 4003-3255 http://www.linkedi…" at bounding box center [134, 221] width 126 height 40
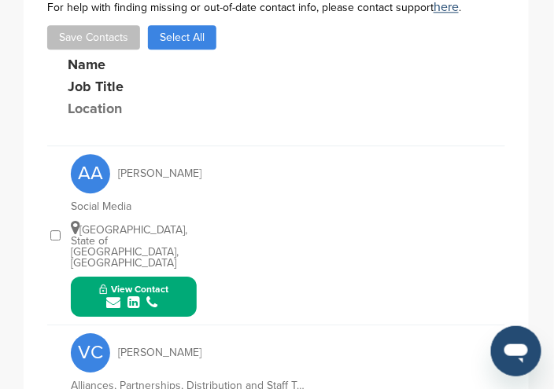
scroll to position [550, 0]
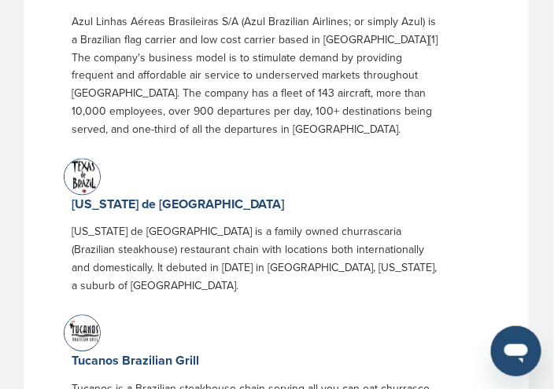
scroll to position [499, 0]
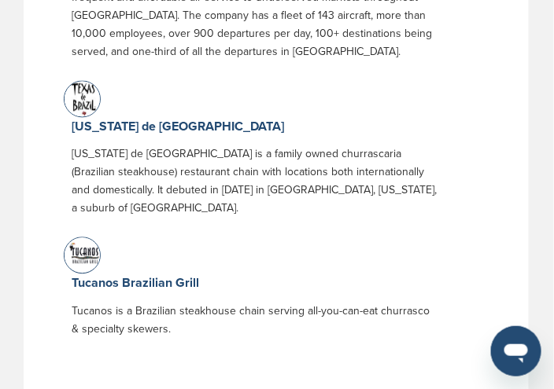
click at [79, 101] on img at bounding box center [83, 100] width 39 height 39
click at [79, 100] on img at bounding box center [83, 100] width 39 height 39
click at [112, 124] on link "[US_STATE] de [GEOGRAPHIC_DATA]" at bounding box center [178, 127] width 212 height 16
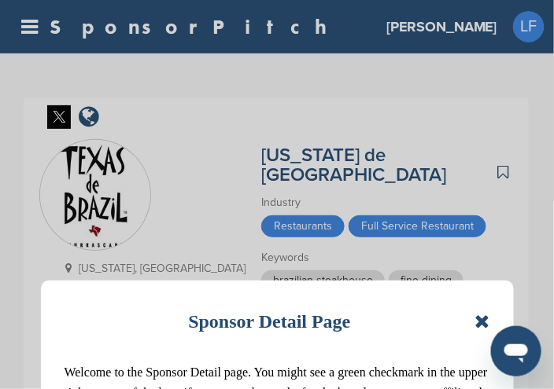
click at [112, 124] on div "Sponsor Detail Page Welcome to the Sponsor Detail page. You might see a green c…" at bounding box center [277, 194] width 554 height 389
click at [491, 329] on div "Sponsor Detail Page Welcome to the Sponsor Detail page. You might see a green c…" at bounding box center [277, 386] width 473 height 211
click at [476, 314] on icon at bounding box center [481, 321] width 15 height 19
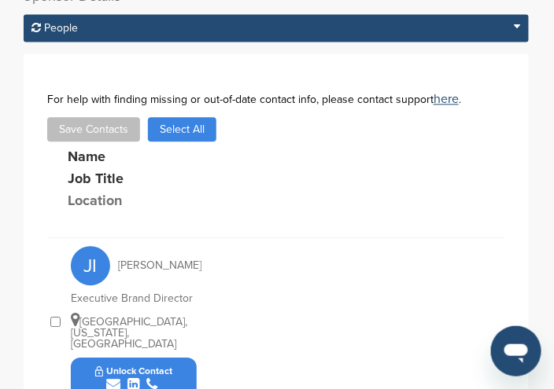
scroll to position [550, 0]
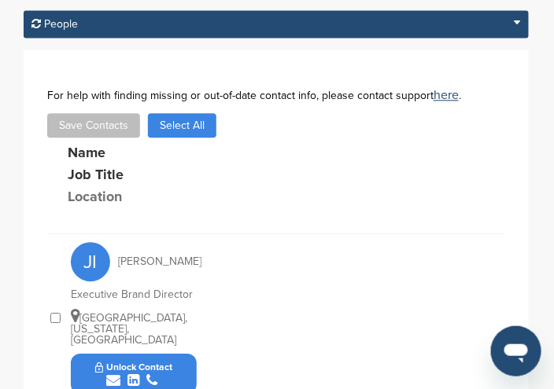
drag, startPoint x: 164, startPoint y: 324, endPoint x: 175, endPoint y: 333, distance: 15.1
click at [175, 351] on button "Unlock Contact" at bounding box center [134, 374] width 116 height 47
click at [179, 351] on button "Unlock Contact" at bounding box center [134, 374] width 116 height 47
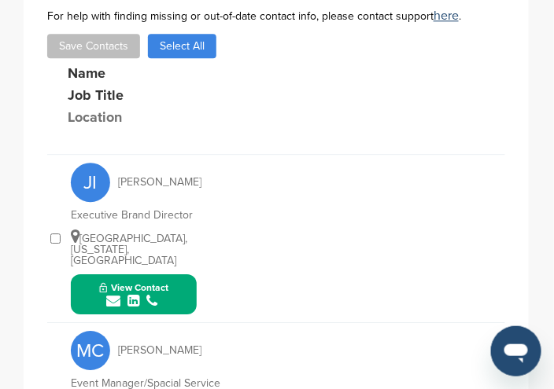
scroll to position [708, 0]
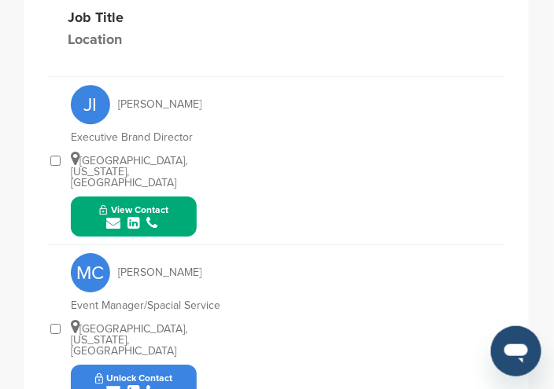
click at [115, 216] on icon "submit" at bounding box center [113, 223] width 14 height 14
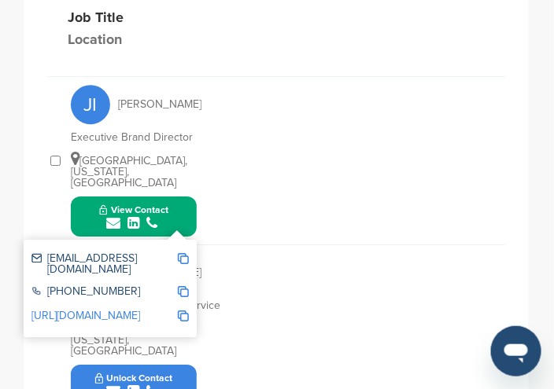
click at [187, 253] on img at bounding box center [183, 258] width 11 height 11
